Goal: Obtain resource: Download file/media

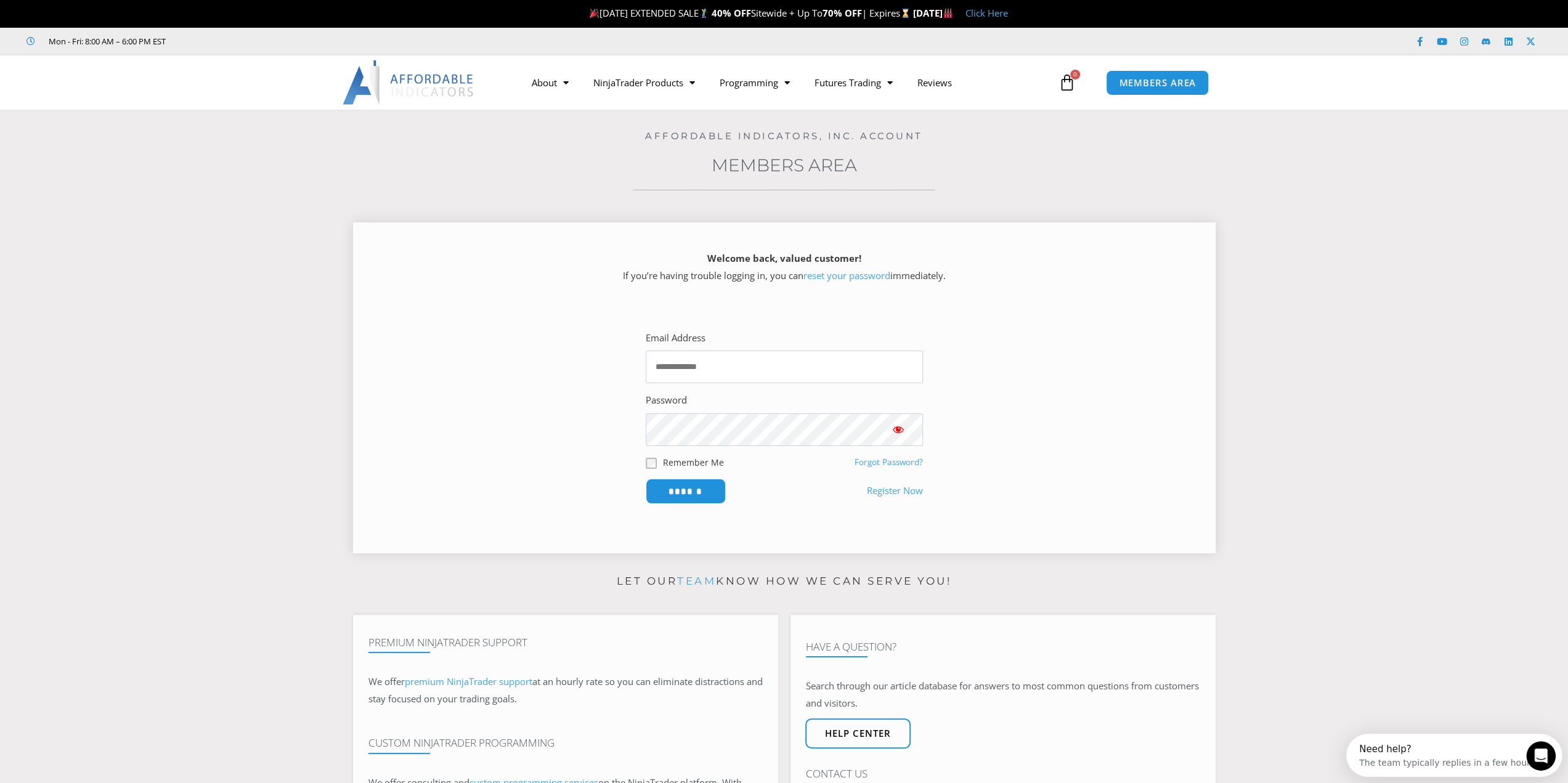
click at [913, 365] on span at bounding box center [916, 367] width 10 height 10
type input "**********"
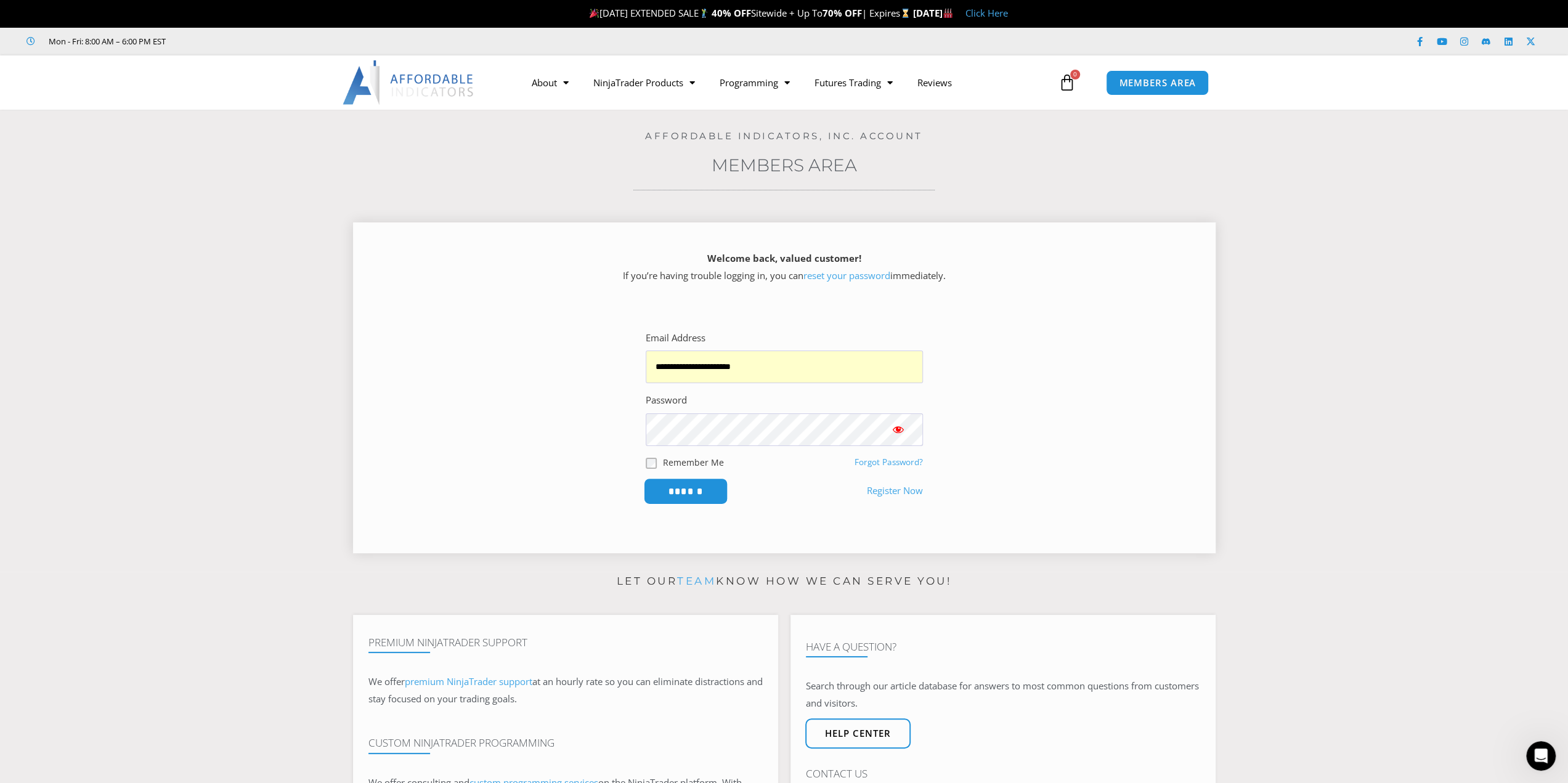
click at [687, 490] on input "******" at bounding box center [685, 491] width 85 height 27
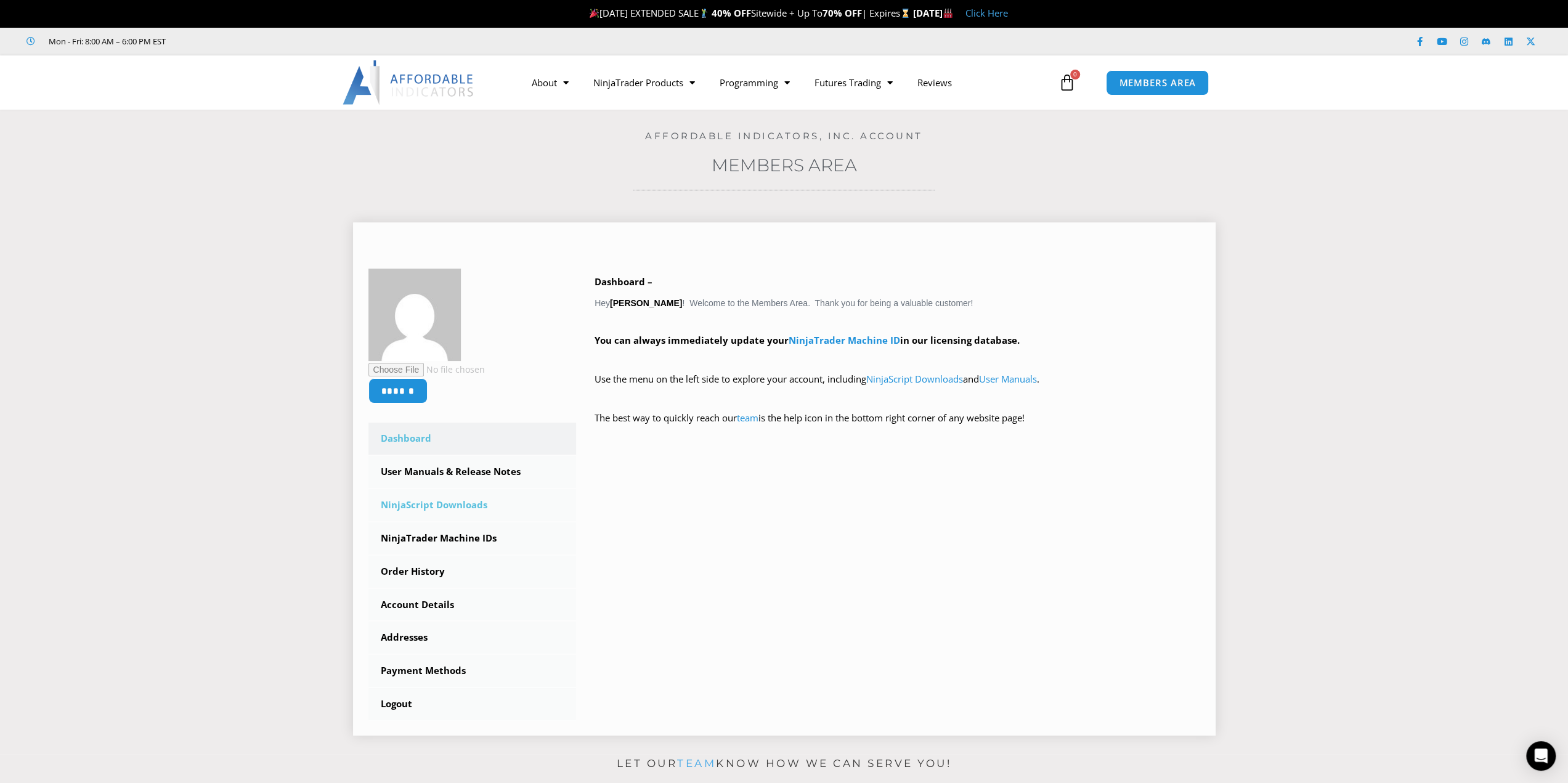
click at [453, 500] on link "NinjaScript Downloads" at bounding box center [473, 505] width 208 height 32
